Goal: Complete application form

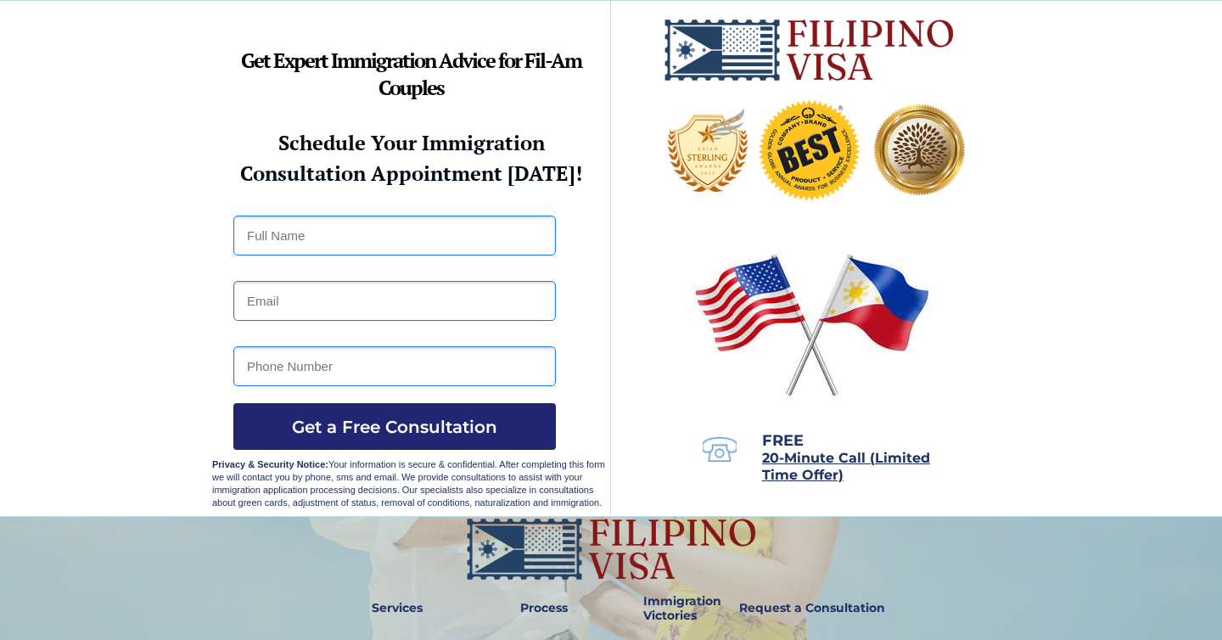
type input "[PERSON_NAME] [PERSON_NAME]"
type input "[EMAIL_ADDRESS][DOMAIN_NAME]"
type input "09954889917"
click at [339, 240] on input "[PERSON_NAME] [PERSON_NAME]" at bounding box center [394, 235] width 322 height 40
click at [159, 251] on div at bounding box center [611, 258] width 1222 height 515
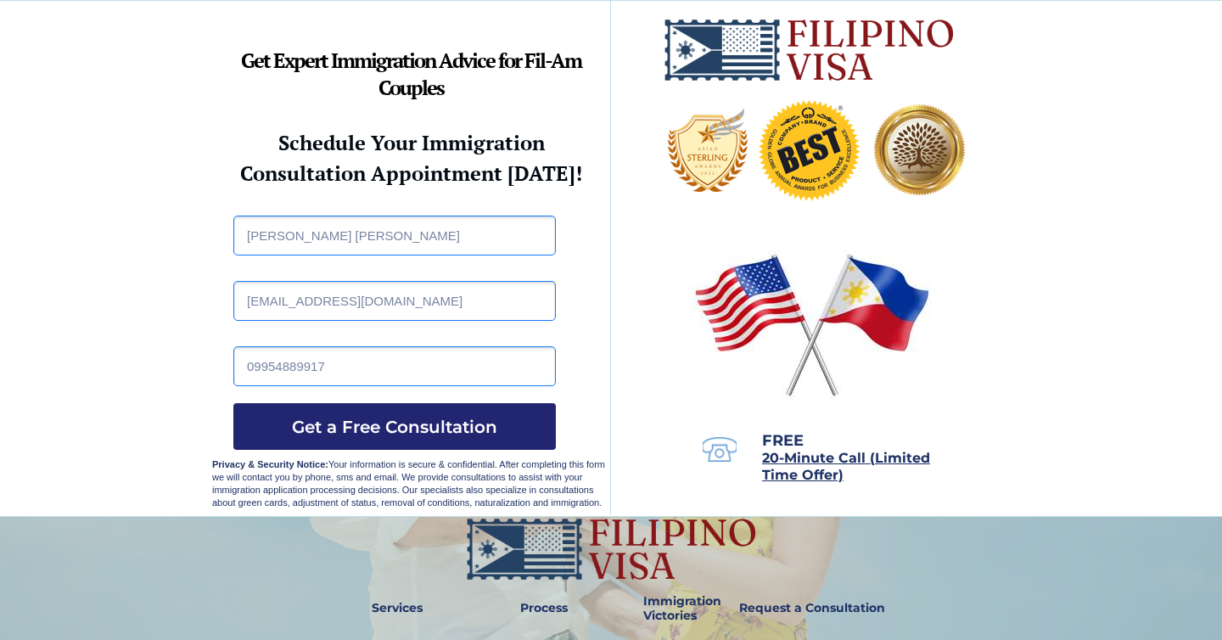
click at [338, 233] on input "[PERSON_NAME] [PERSON_NAME]" at bounding box center [394, 235] width 322 height 40
type input "[PERSON_NAME] [PERSON_NAME]"
click at [353, 373] on input "09954889917" at bounding box center [394, 366] width 322 height 40
type input "09626948381"
click at [182, 428] on div at bounding box center [611, 258] width 1222 height 515
